Goal: Navigation & Orientation: Find specific page/section

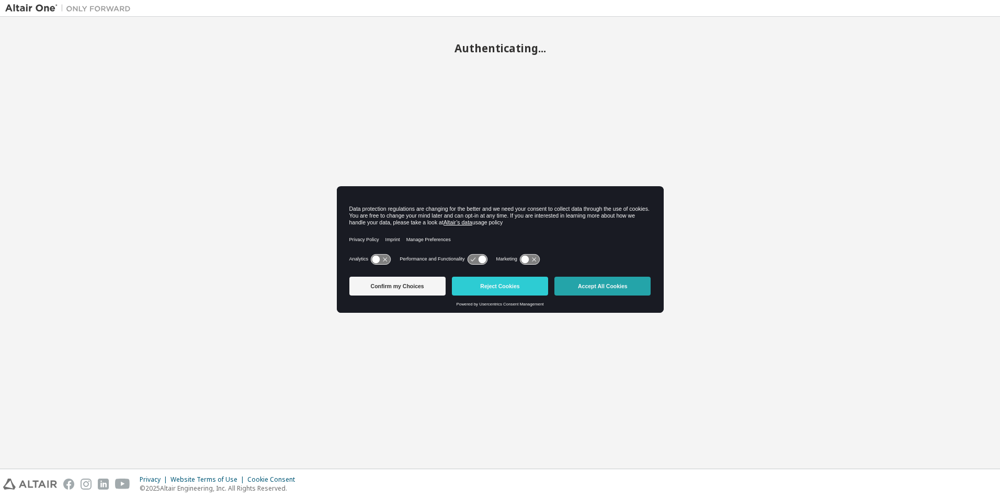
click at [622, 284] on button "Accept All Cookies" at bounding box center [603, 286] width 96 height 19
